Goal: Information Seeking & Learning: Compare options

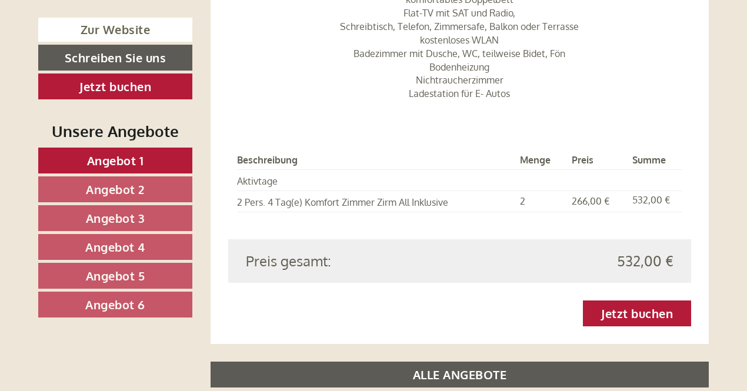
scroll to position [3039, 0]
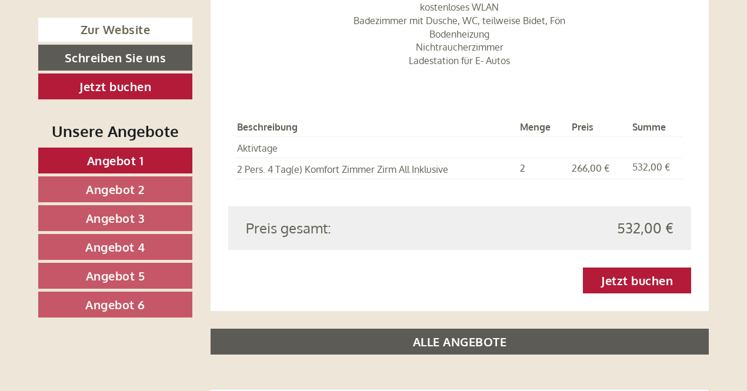
click at [160, 301] on link "Angebot 6" at bounding box center [115, 305] width 154 height 26
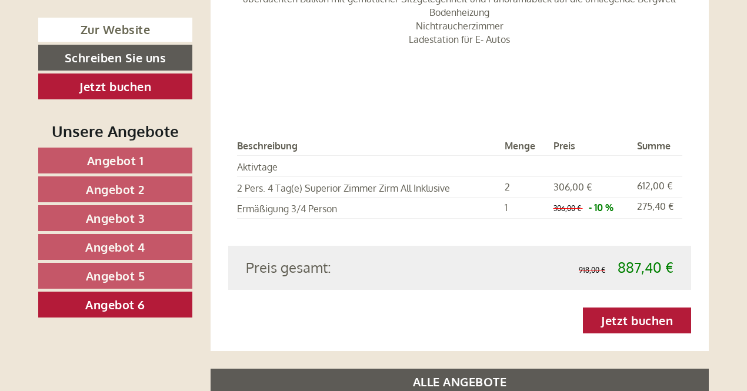
scroll to position [1365, 0]
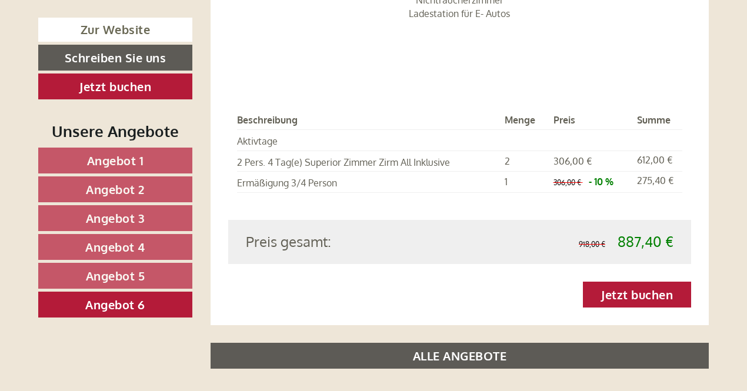
click at [161, 273] on link "Angebot 5" at bounding box center [115, 276] width 154 height 26
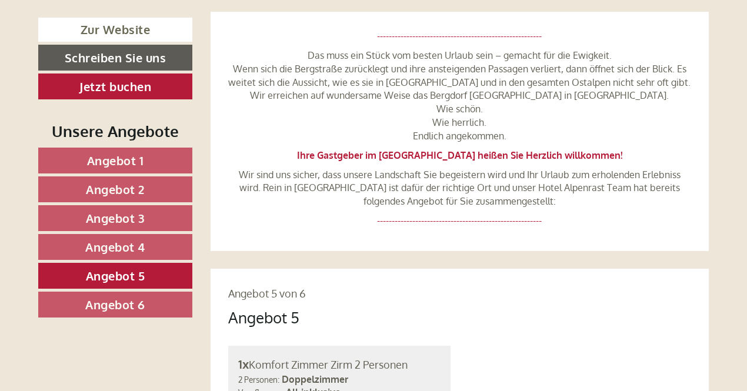
scroll to position [455, 0]
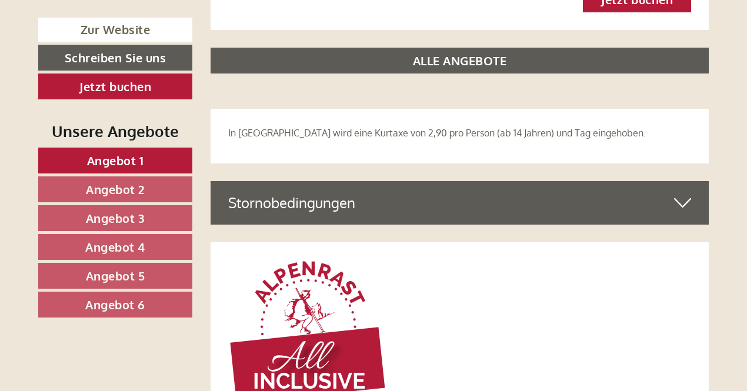
scroll to position [3328, 0]
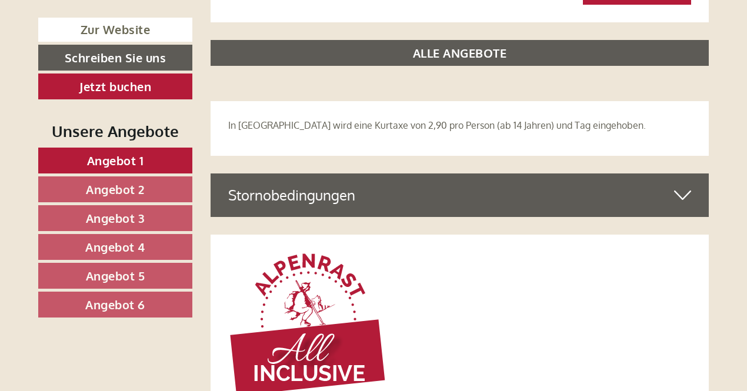
click at [680, 185] on icon at bounding box center [682, 195] width 17 height 20
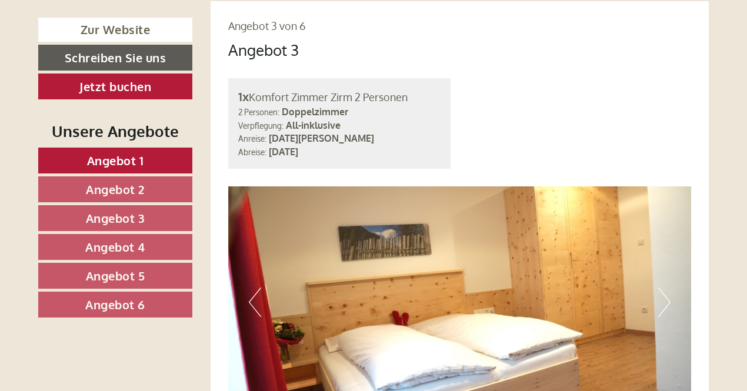
scroll to position [2420, 0]
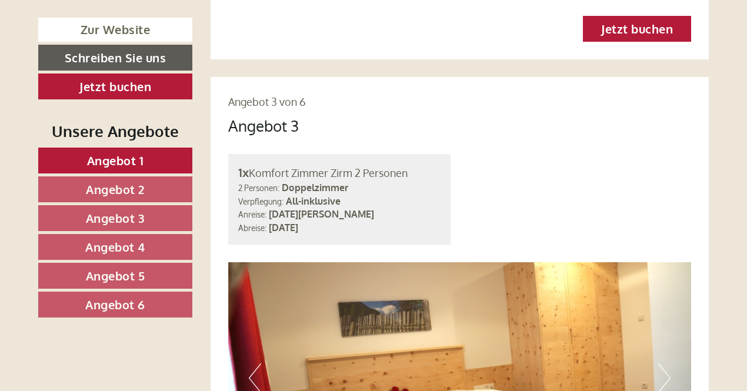
click at [110, 300] on span "Angebot 6" at bounding box center [115, 304] width 60 height 15
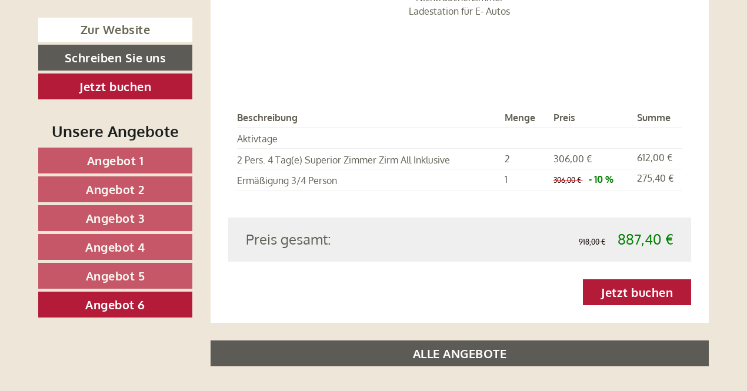
scroll to position [1415, 0]
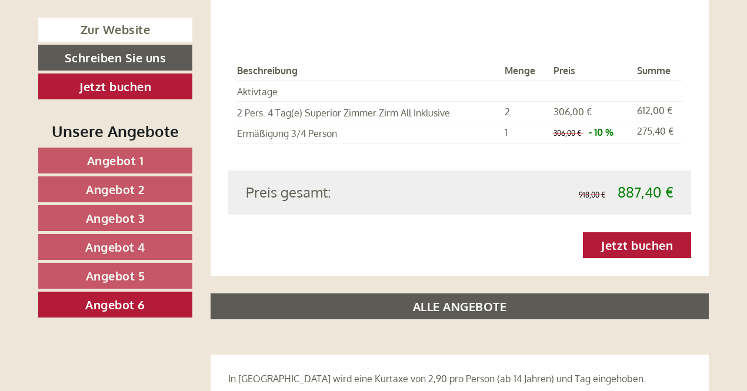
click at [150, 183] on link "Angebot 2" at bounding box center [115, 189] width 154 height 26
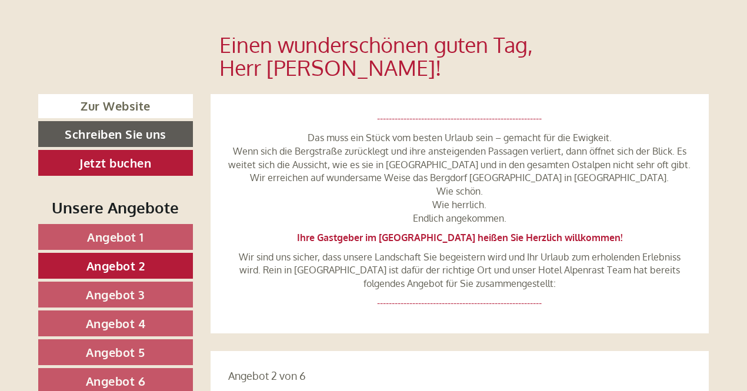
scroll to position [418, 0]
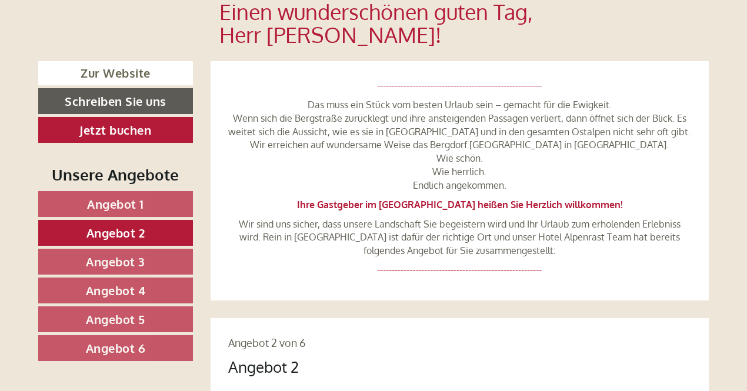
click at [146, 191] on link "Angebot 1" at bounding box center [115, 204] width 155 height 26
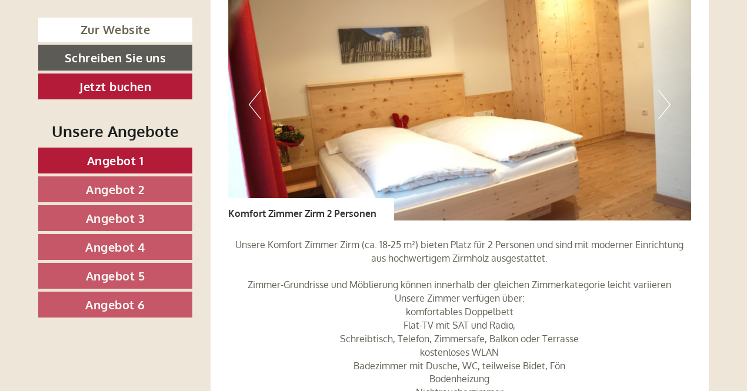
scroll to position [959, 0]
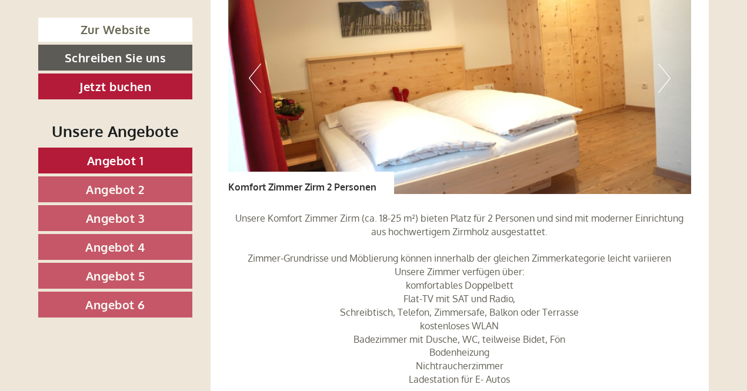
click at [121, 220] on span "Angebot 3" at bounding box center [115, 218] width 59 height 15
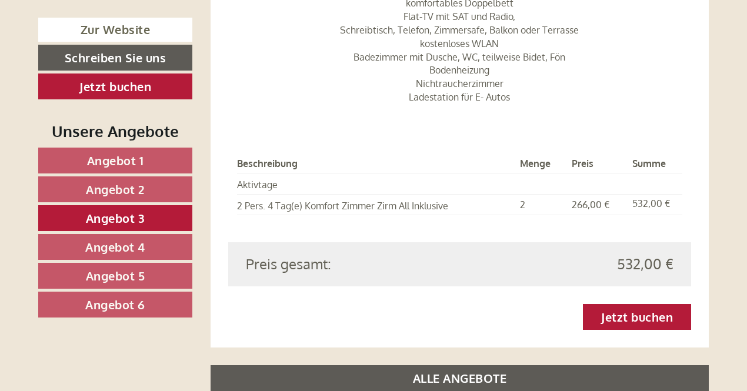
scroll to position [1275, 0]
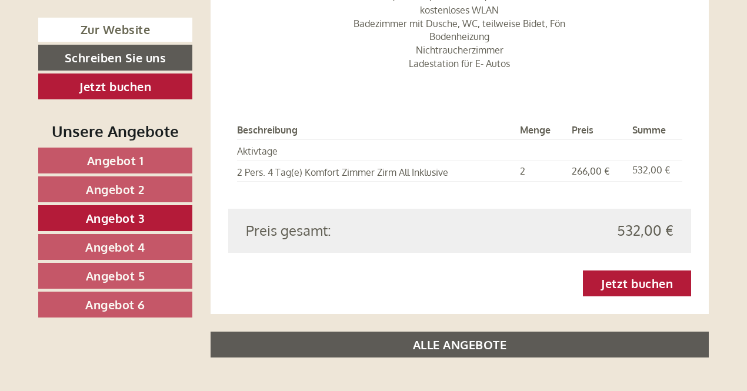
click at [124, 304] on span "Angebot 6" at bounding box center [115, 304] width 60 height 15
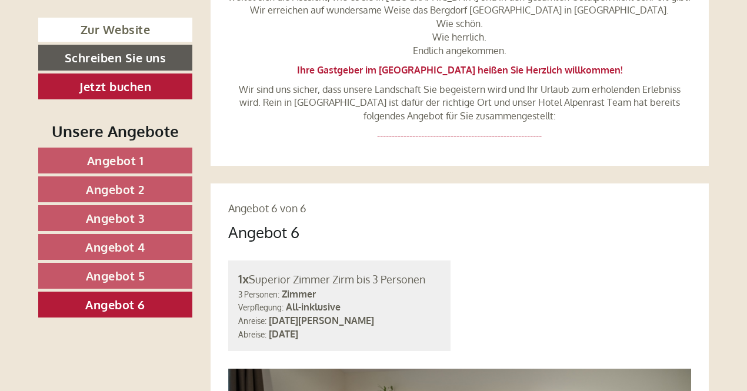
scroll to position [566, 0]
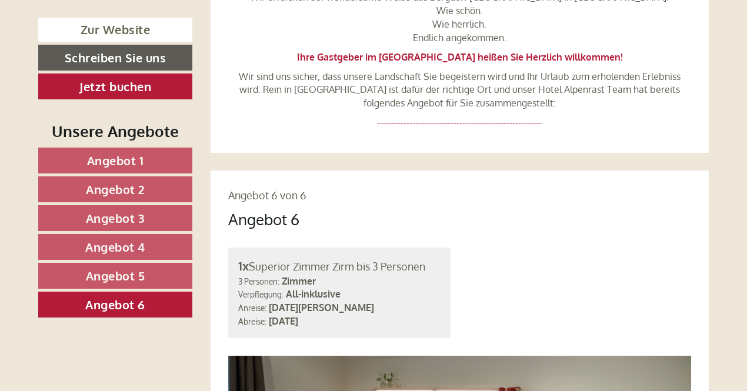
click at [148, 248] on link "Angebot 4" at bounding box center [115, 247] width 154 height 26
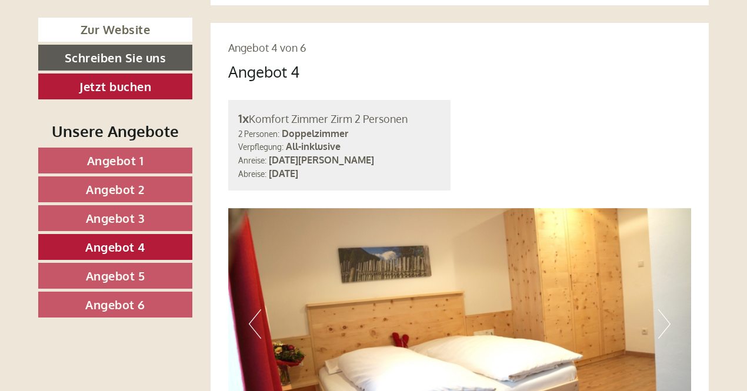
click at [135, 300] on span "Angebot 6" at bounding box center [115, 304] width 60 height 15
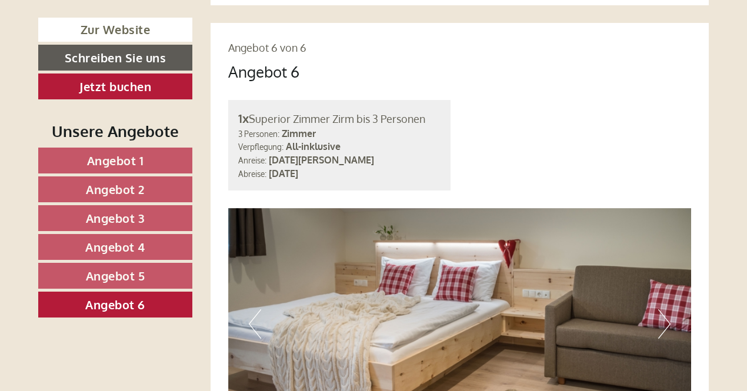
click at [108, 158] on span "Angebot 1" at bounding box center [115, 160] width 57 height 15
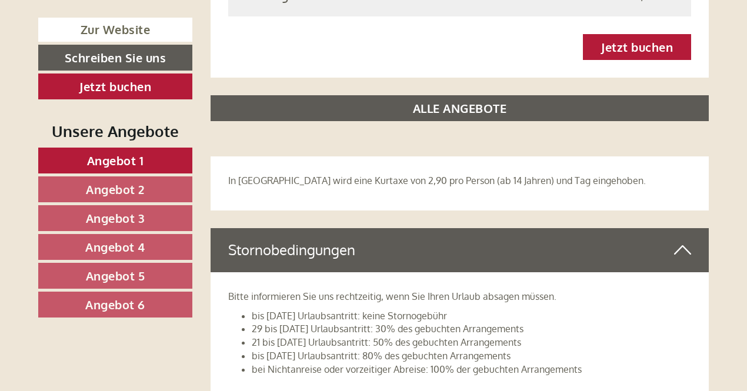
scroll to position [1538, 0]
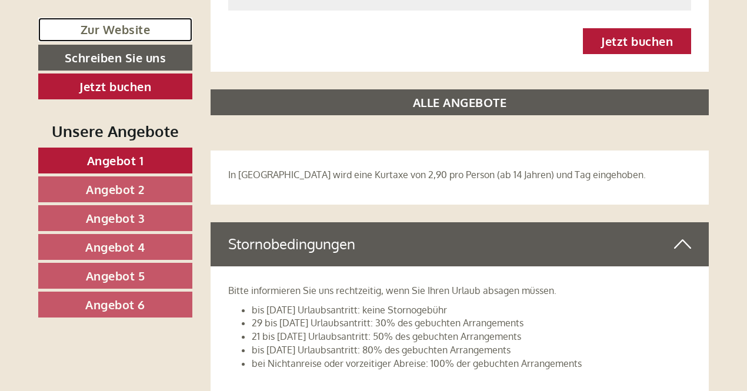
click at [100, 30] on link "Zur Website" at bounding box center [115, 30] width 154 height 24
click at [138, 35] on link "Zur Website" at bounding box center [115, 30] width 154 height 24
